Goal: Task Accomplishment & Management: Manage account settings

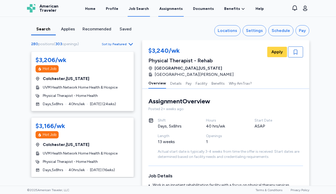
click at [172, 11] on link "Assignments" at bounding box center [170, 9] width 25 height 16
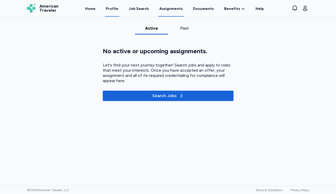
click at [119, 8] on link "Profile" at bounding box center [112, 9] width 15 height 16
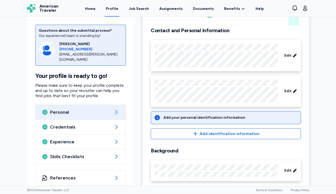
scroll to position [39, 0]
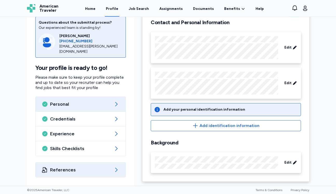
click at [92, 172] on span "References" at bounding box center [80, 169] width 61 height 6
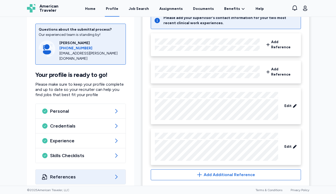
scroll to position [48, 0]
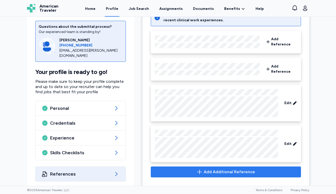
click at [161, 168] on span "Add Additional Reference" at bounding box center [225, 171] width 141 height 6
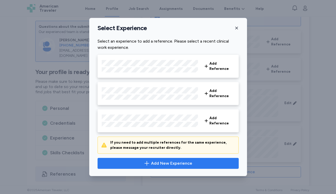
click at [160, 162] on span "Add New Experience" at bounding box center [171, 163] width 41 height 6
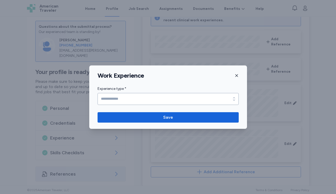
click at [238, 75] on div "Work Experience" at bounding box center [168, 76] width 158 height 8
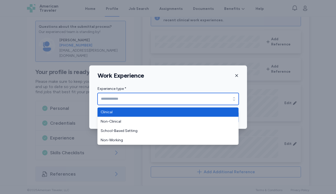
click at [205, 104] on input "Experience type *" at bounding box center [167, 99] width 141 height 12
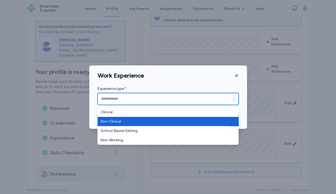
type input "**********"
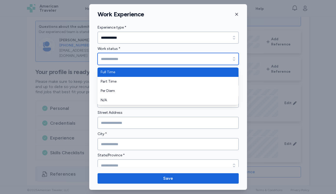
click at [186, 63] on input "Work status *" at bounding box center [167, 59] width 141 height 12
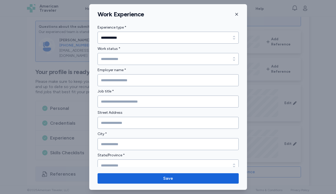
click at [236, 17] on div "**********" at bounding box center [168, 96] width 158 height 185
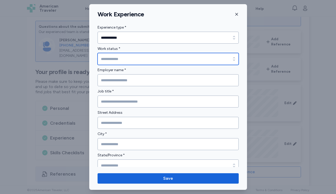
click at [175, 58] on input "Work status *" at bounding box center [167, 59] width 141 height 12
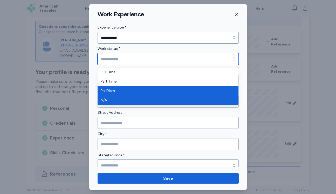
type input "********"
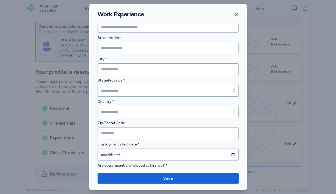
scroll to position [129, 0]
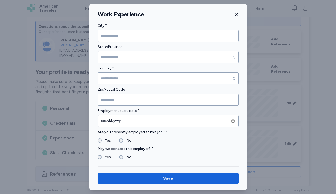
click at [237, 12] on icon "button" at bounding box center [236, 14] width 4 height 4
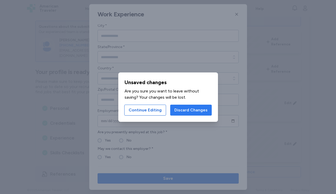
click at [180, 110] on span "Discard Changes" at bounding box center [190, 110] width 33 height 6
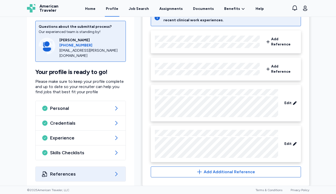
scroll to position [0, 0]
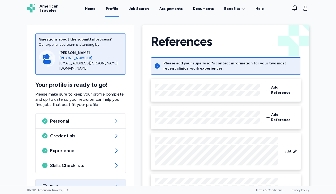
click at [44, 6] on span "American Traveler" at bounding box center [48, 8] width 19 height 8
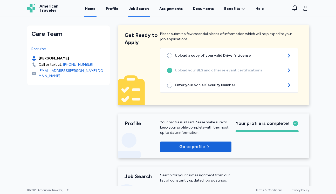
click at [139, 9] on div "Job Search" at bounding box center [139, 8] width 20 height 5
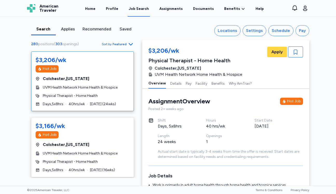
click at [119, 41] on div "Sort by Featured" at bounding box center [118, 44] width 32 height 6
click at [119, 43] on span "Featured" at bounding box center [119, 44] width 14 height 4
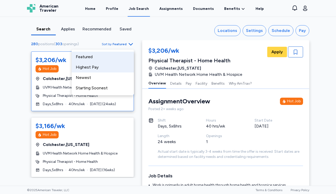
click at [111, 69] on div "Highest Pay" at bounding box center [103, 67] width 62 height 10
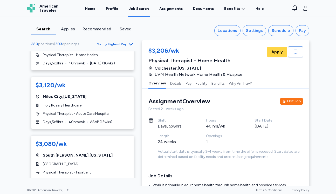
scroll to position [288, 0]
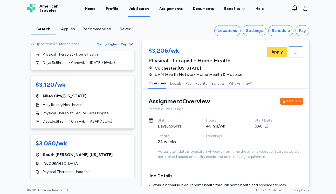
click at [92, 102] on div "Holy Rosary Healthcare" at bounding box center [83, 104] width 94 height 5
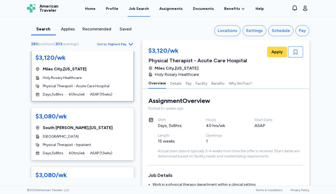
scroll to position [316, 0]
